Goal: Information Seeking & Learning: Learn about a topic

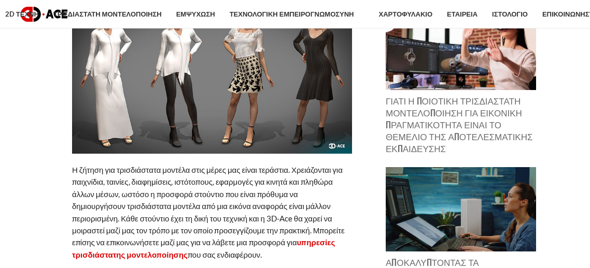
scroll to position [337, 0]
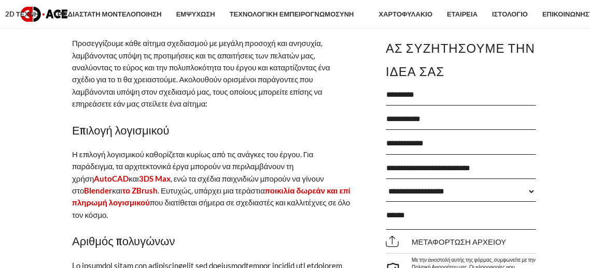
scroll to position [3596, 0]
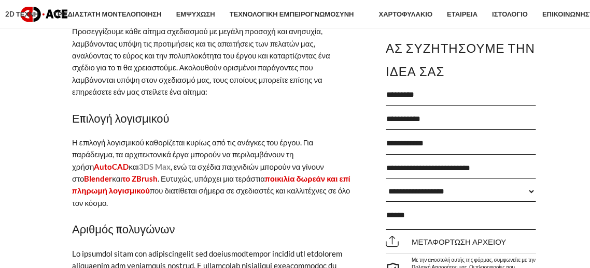
click at [139, 164] on font "3DS Max" at bounding box center [155, 166] width 32 height 9
click at [112, 174] on font "Blender" at bounding box center [98, 178] width 28 height 9
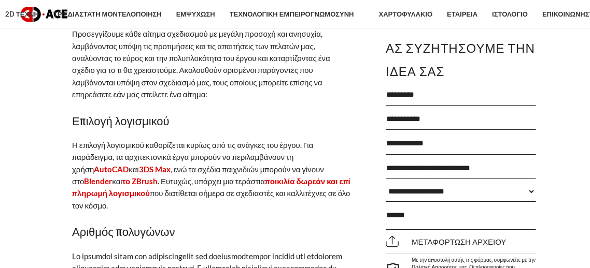
scroll to position [3595, 0]
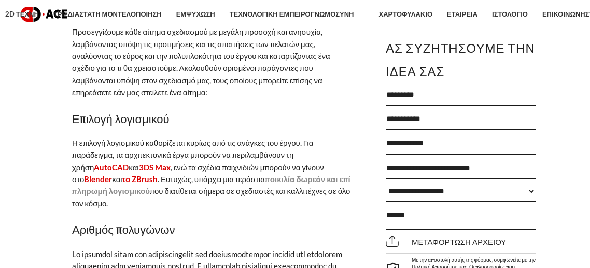
click at [276, 175] on font "ποικιλία δωρεάν και επί πληρωμή λογισμικού" at bounding box center [211, 185] width 278 height 21
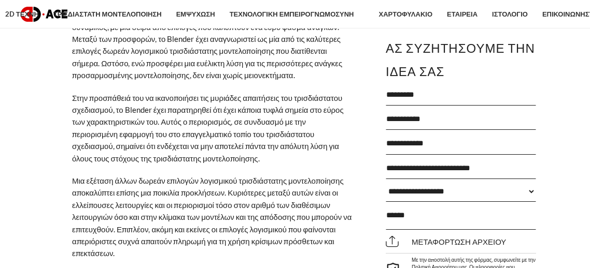
scroll to position [6630, 0]
